Goal: Task Accomplishment & Management: Manage account settings

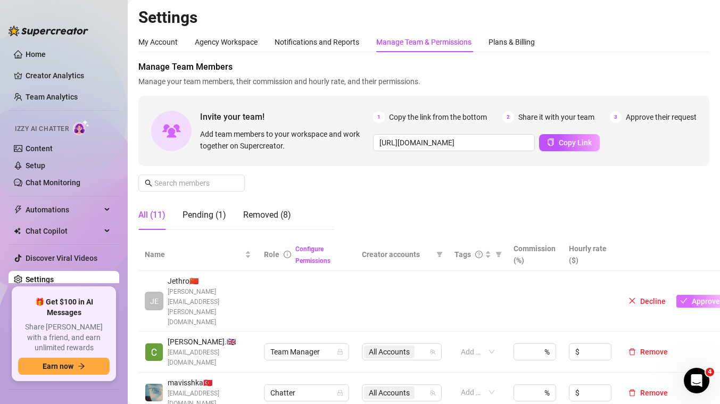
click at [689, 295] on button "Approve" at bounding box center [699, 301] width 47 height 13
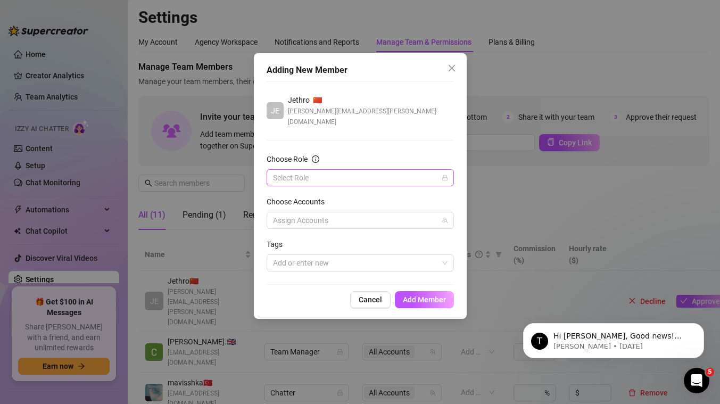
click at [369, 170] on input "Choose Role" at bounding box center [355, 178] width 165 height 16
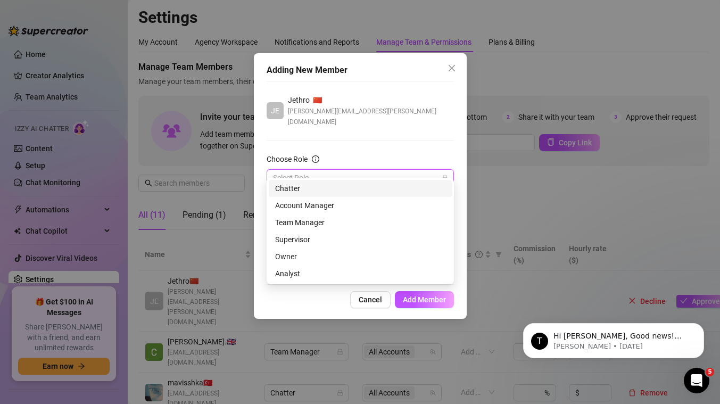
click at [346, 185] on div "Chatter" at bounding box center [360, 189] width 170 height 12
click at [370, 170] on span "Chatter" at bounding box center [360, 178] width 175 height 16
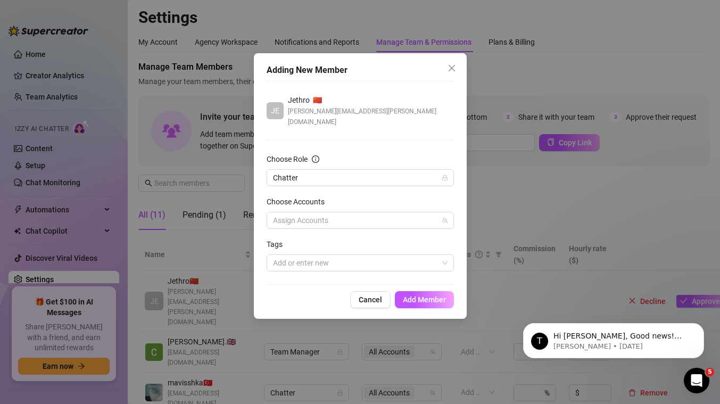
click at [482, 178] on div "Adding New Member JE [PERSON_NAME] 🇨🇳 [PERSON_NAME][EMAIL_ADDRESS][PERSON_NAME]…" at bounding box center [360, 202] width 720 height 404
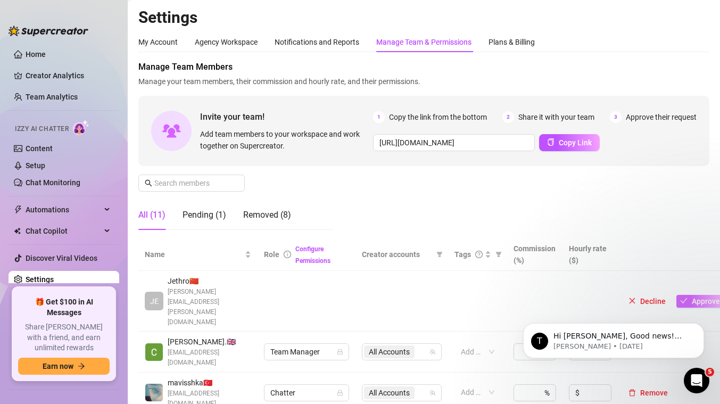
click at [698, 297] on span "Approve" at bounding box center [706, 301] width 28 height 9
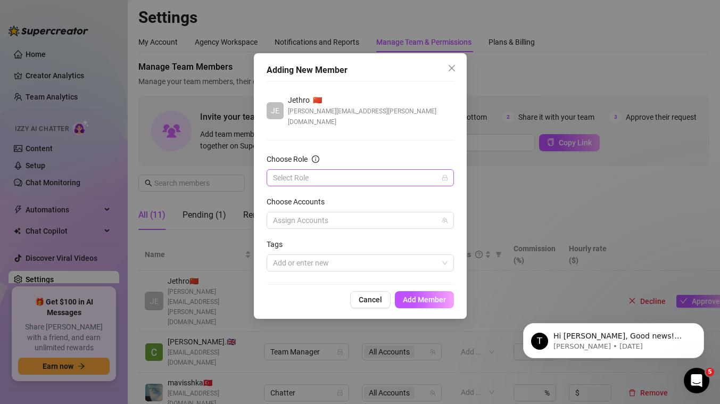
click at [387, 170] on input "Choose Role" at bounding box center [355, 178] width 165 height 16
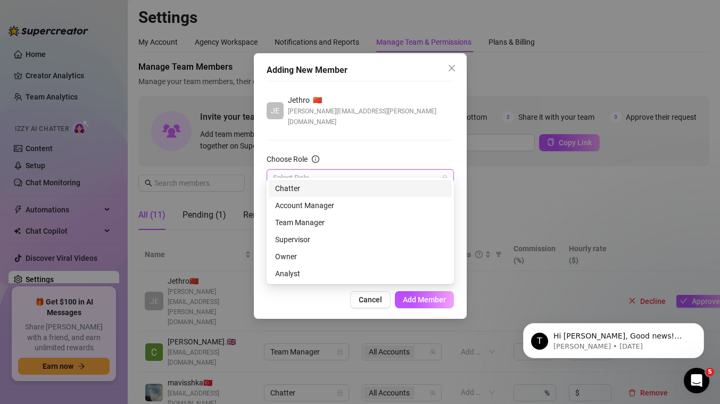
click at [376, 185] on div "Chatter" at bounding box center [360, 189] width 170 height 12
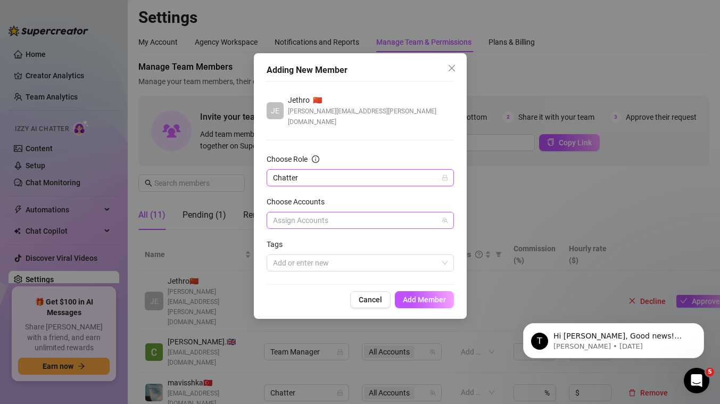
click at [350, 214] on div at bounding box center [355, 220] width 172 height 15
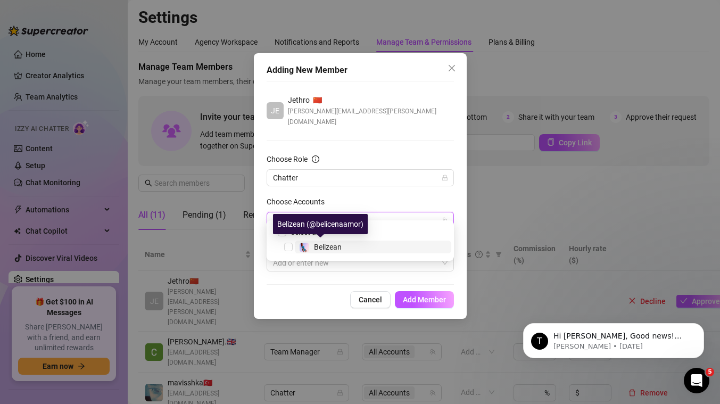
click at [337, 242] on div "Belizean" at bounding box center [328, 247] width 28 height 13
checkbox input "true"
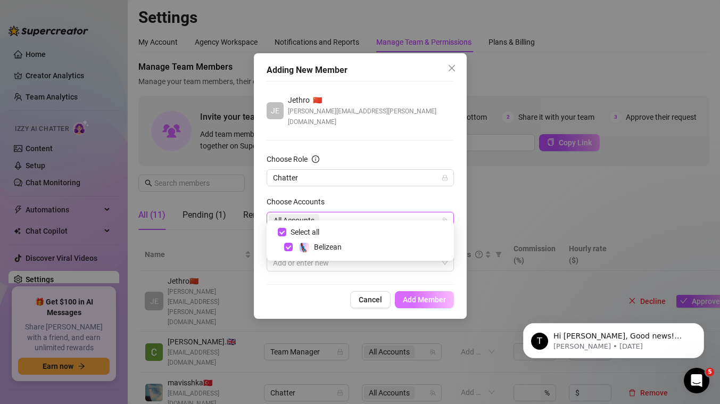
click at [411, 295] on span "Add Member" at bounding box center [424, 299] width 43 height 9
